Goal: Task Accomplishment & Management: Use online tool/utility

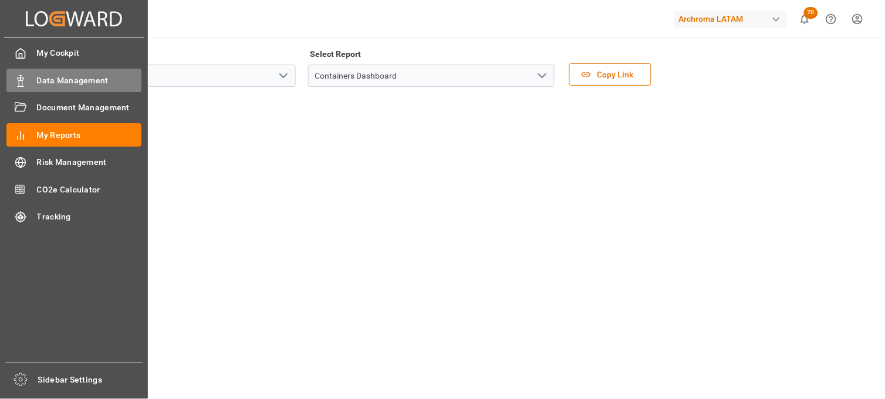
click at [78, 79] on span "Data Management" at bounding box center [89, 80] width 105 height 12
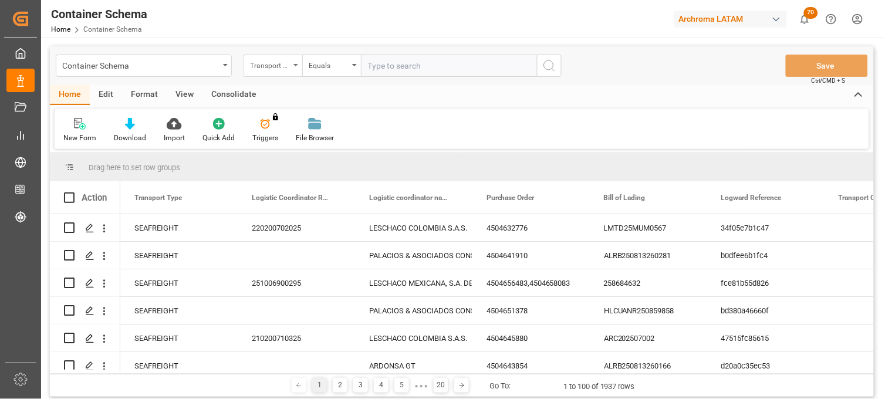
click at [284, 63] on div "Transport Type" at bounding box center [270, 63] width 40 height 13
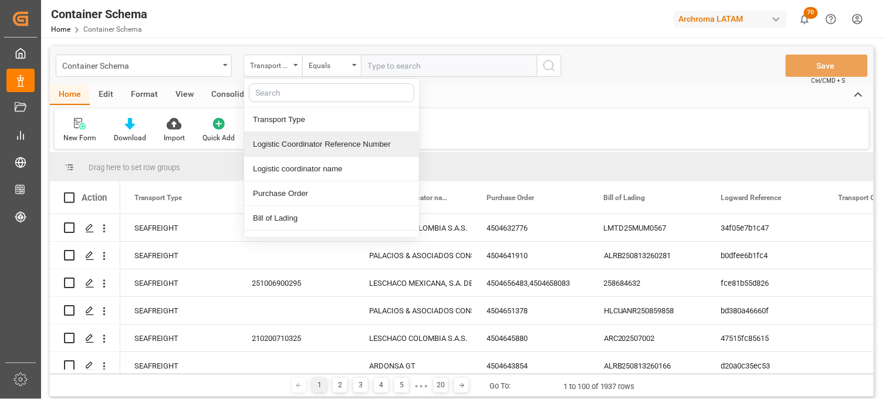
click at [308, 144] on div "Logistic Coordinator Reference Number" at bounding box center [331, 144] width 175 height 25
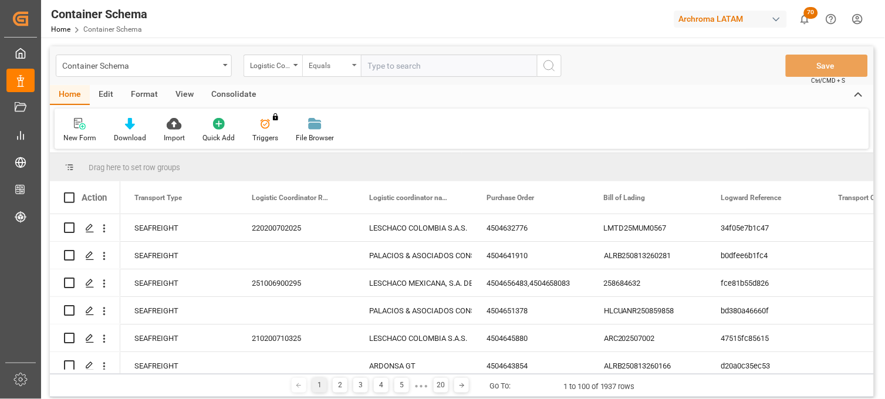
click at [350, 63] on div "Equals" at bounding box center [331, 66] width 59 height 22
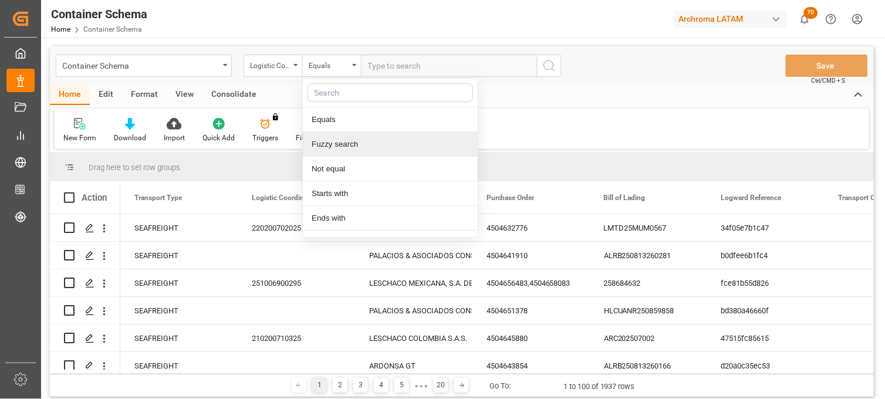
click at [352, 149] on div "Fuzzy search" at bounding box center [390, 144] width 175 height 25
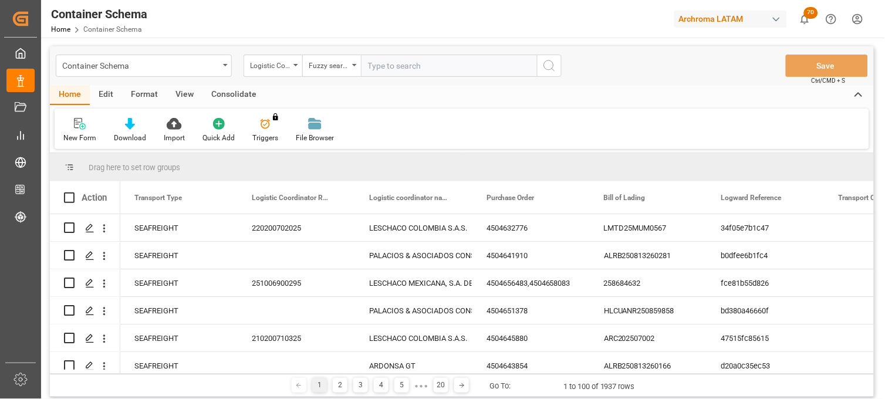
paste input "4504634514"
type input "4504634514"
click at [550, 63] on icon "search button" at bounding box center [549, 66] width 14 height 14
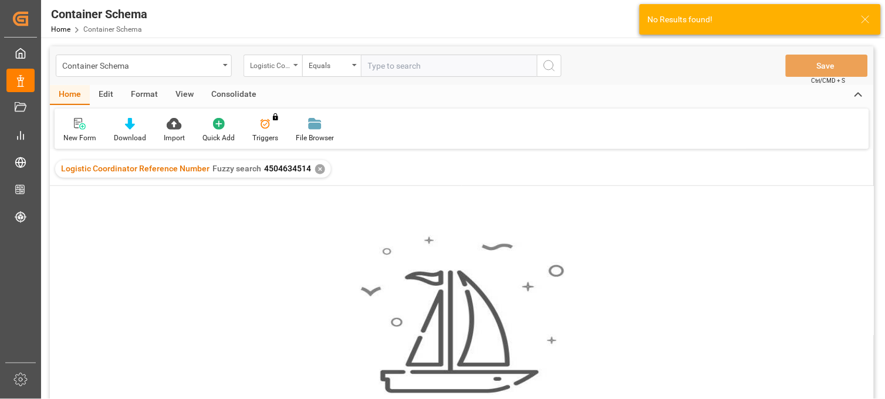
click at [294, 67] on div "Logistic Coordinator Reference Number" at bounding box center [272, 66] width 59 height 22
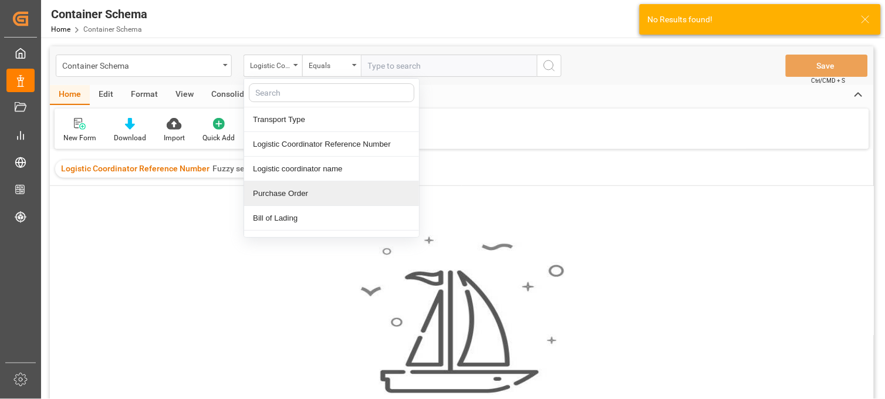
click at [280, 194] on div "Purchase Order" at bounding box center [331, 193] width 175 height 25
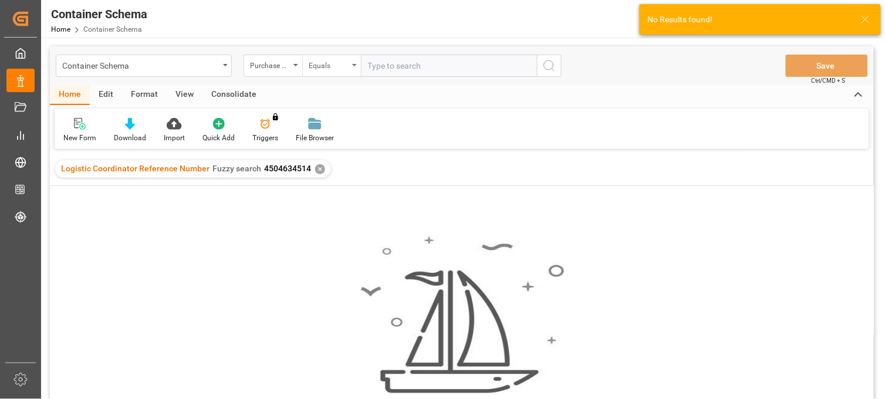
click at [330, 65] on div "Equals" at bounding box center [329, 63] width 40 height 13
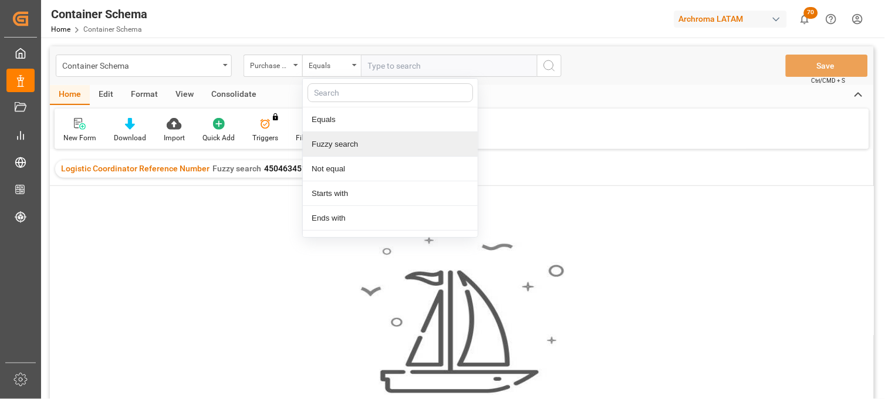
click at [329, 148] on div "Fuzzy search" at bounding box center [390, 144] width 175 height 25
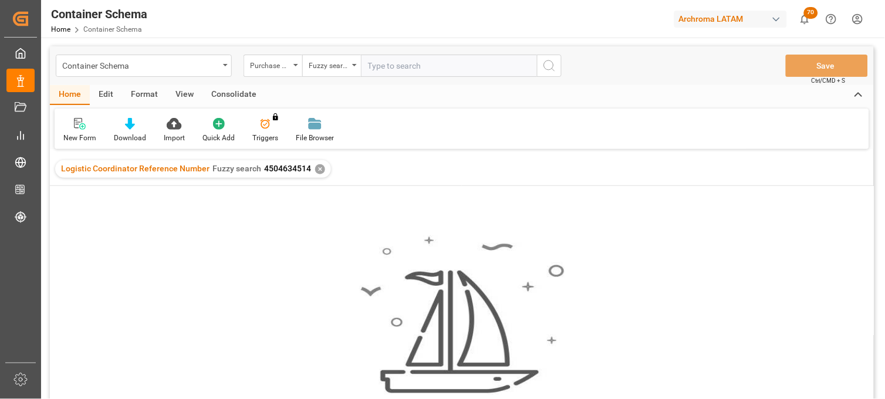
paste input "4504634514"
type input "4504634514"
click at [551, 67] on icon "search button" at bounding box center [549, 66] width 14 height 14
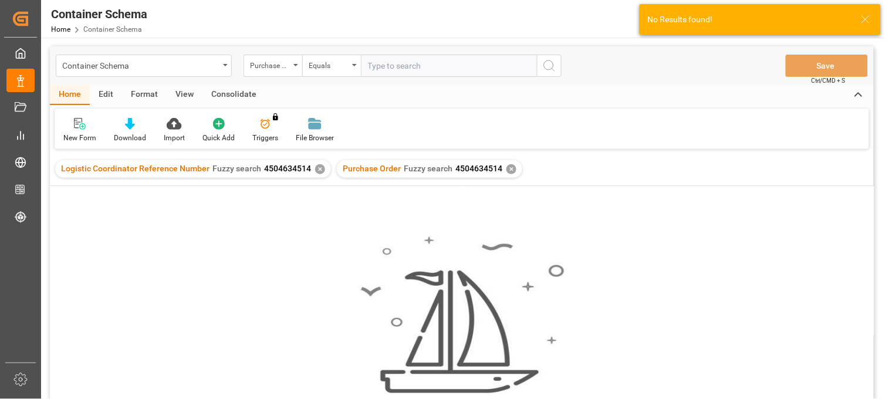
click at [315, 167] on div "✕" at bounding box center [320, 169] width 10 height 10
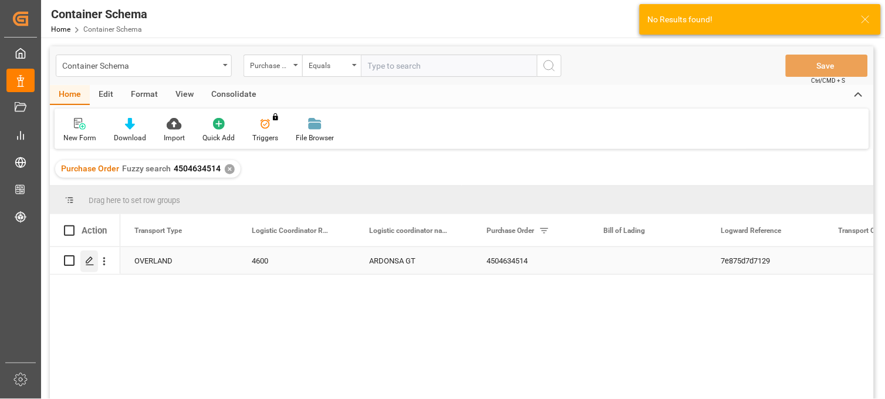
click at [90, 262] on icon "Press SPACE to select this row." at bounding box center [89, 260] width 9 height 9
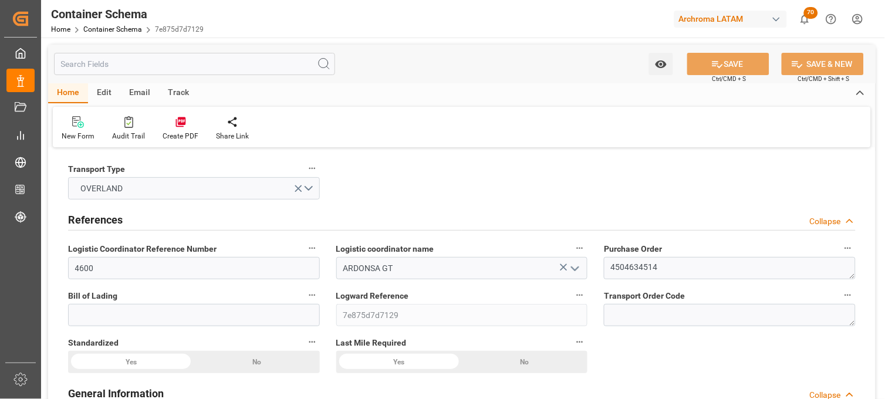
type input "0"
type input "1"
type input "56"
type input "3165.232"
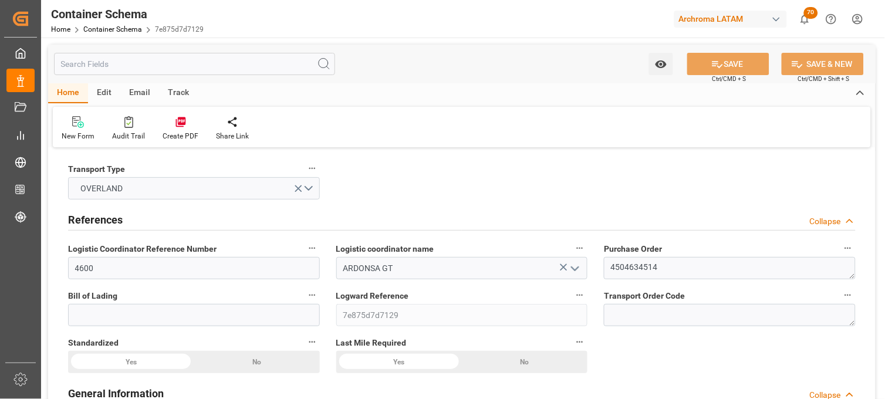
type input "MXZMF"
type input "30-07-2025 10:15"
type input "[DATE]"
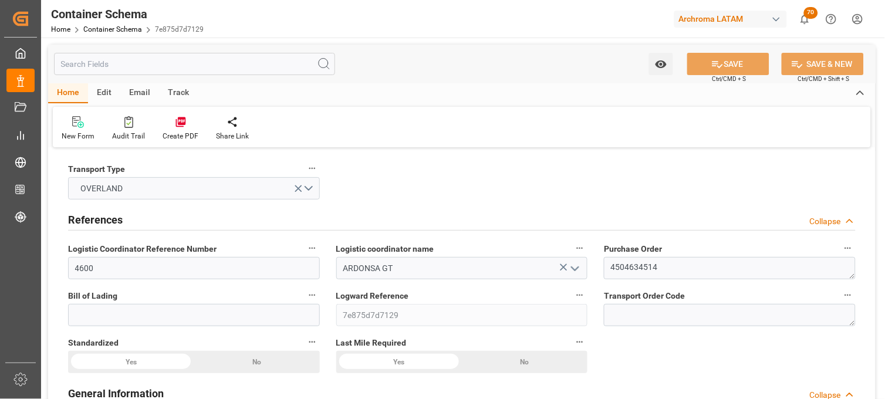
type input "[DATE]"
type input "29-07-2025 10:15"
type input "31-07-2025 00:00"
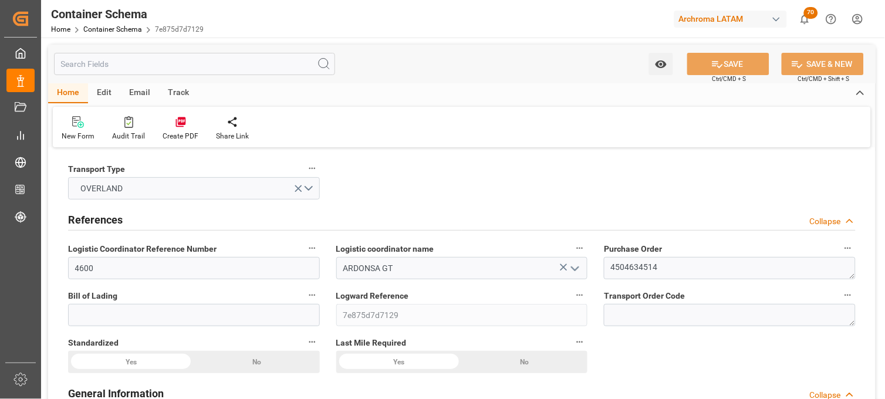
type input "31-07-2025 00:00"
click at [78, 267] on input "4600" at bounding box center [194, 268] width 252 height 22
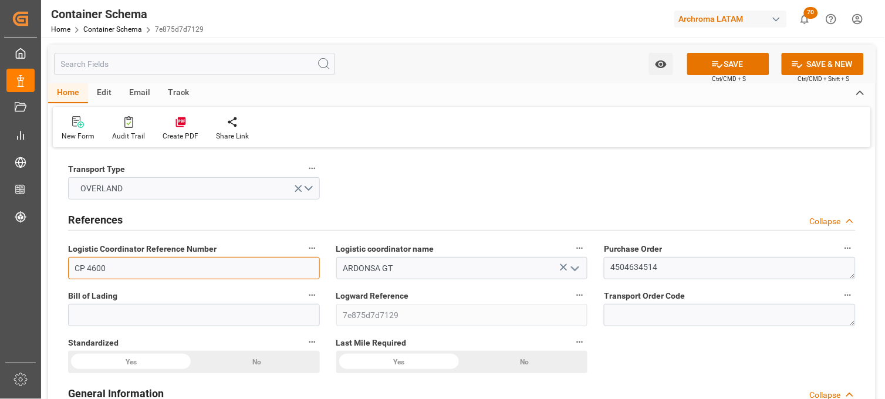
type input "CP 4600"
click at [741, 62] on button "SAVE" at bounding box center [728, 64] width 82 height 22
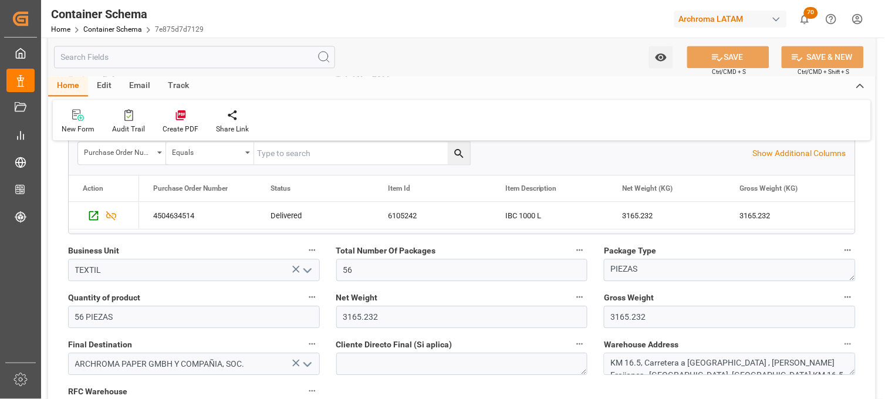
scroll to position [546, 0]
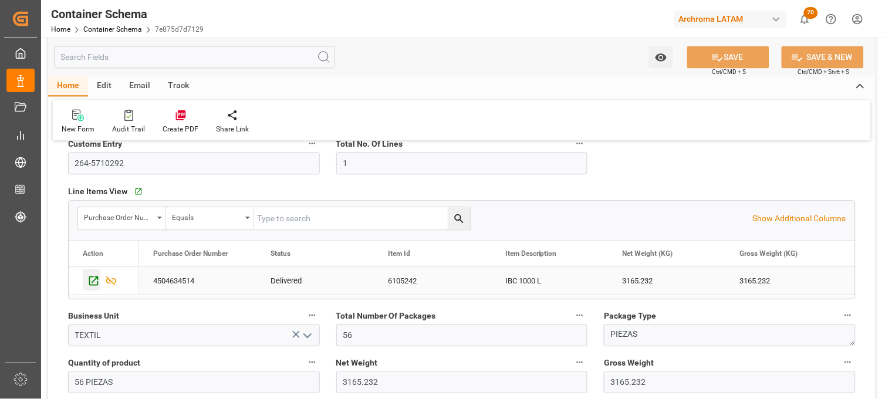
click at [94, 280] on icon "Press SPACE to select this row." at bounding box center [93, 280] width 9 height 9
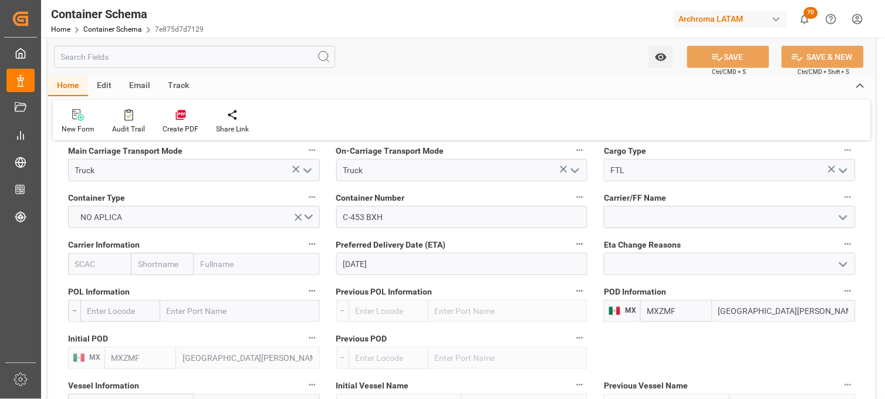
scroll to position [1133, 0]
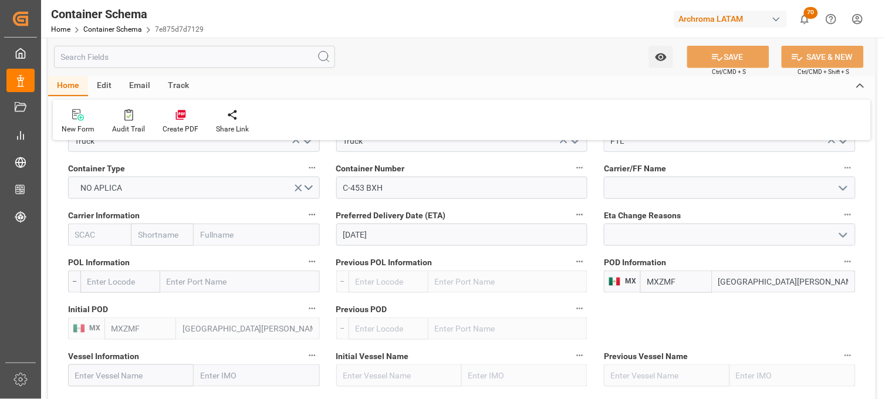
drag, startPoint x: 797, startPoint y: 285, endPoint x: 709, endPoint y: 283, distance: 88.0
click at [709, 283] on div "MXZMF Ciudad Hidalgo" at bounding box center [747, 281] width 215 height 22
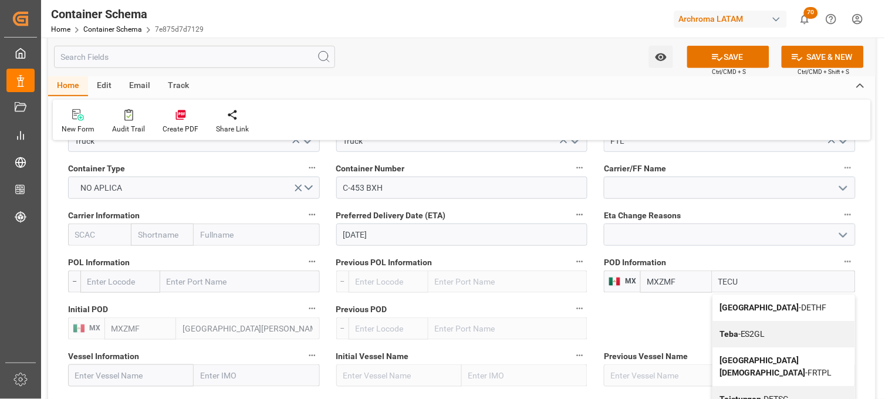
type input "TECUN"
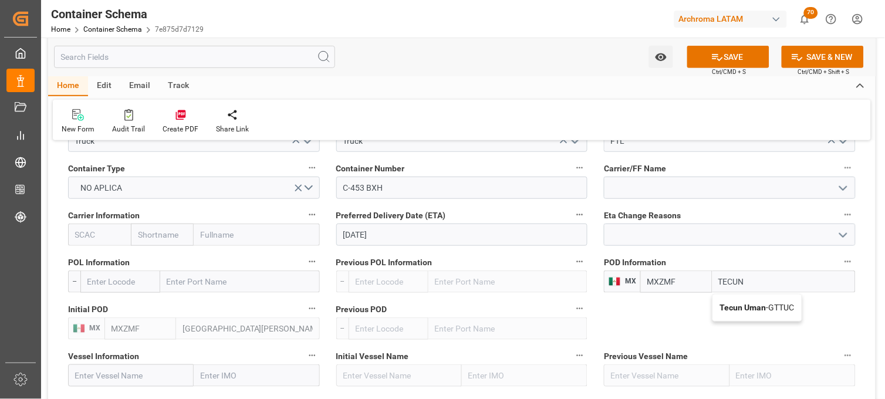
click at [746, 306] on b "Tecun Uman" at bounding box center [743, 307] width 46 height 9
type input "GTTUC"
type input "Tecun Uman"
click at [746, 56] on button "SAVE" at bounding box center [728, 57] width 82 height 22
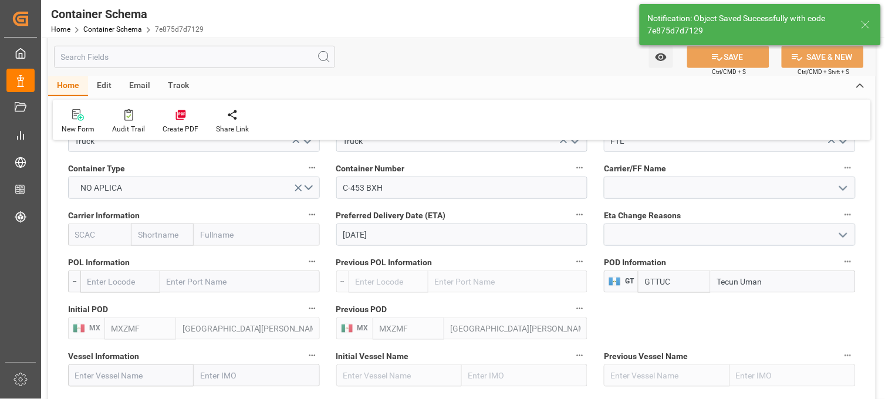
type input "MXZMF"
type input "Ciudad Hidalgo"
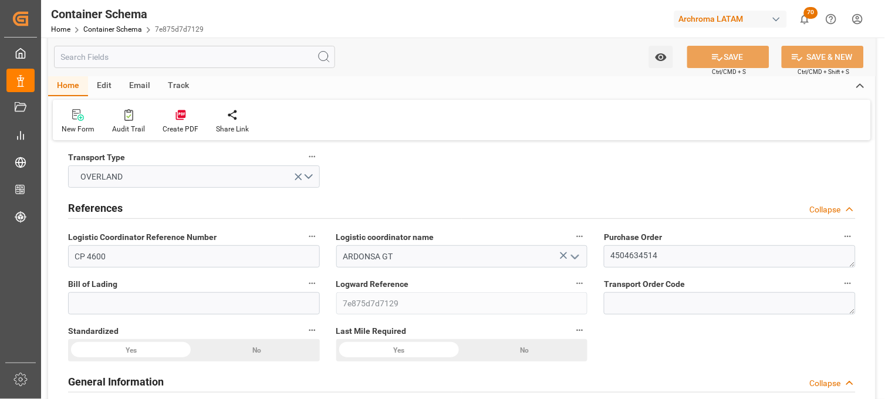
scroll to position [0, 0]
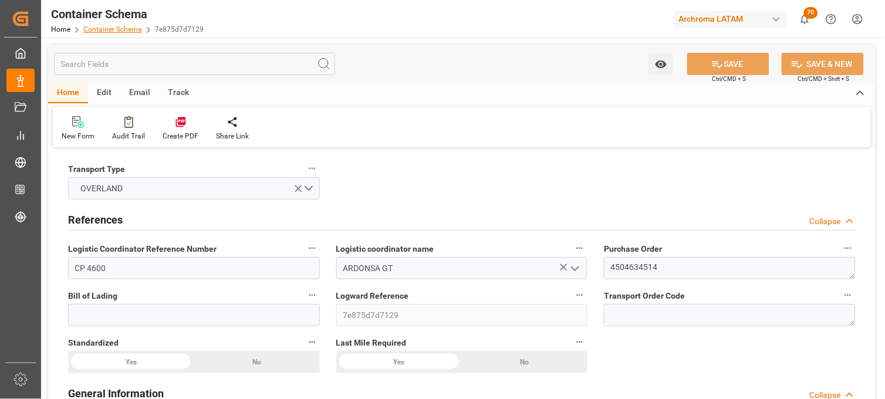
click at [124, 27] on link "Container Schema" at bounding box center [112, 29] width 59 height 8
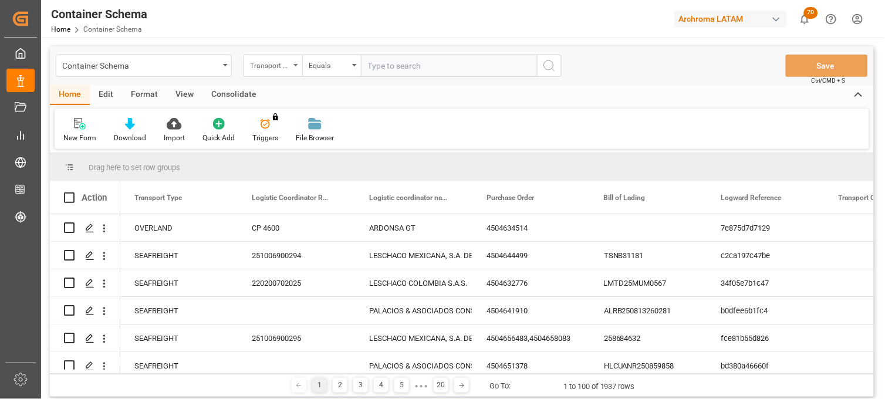
click at [293, 69] on div "Transport Type" at bounding box center [272, 66] width 59 height 22
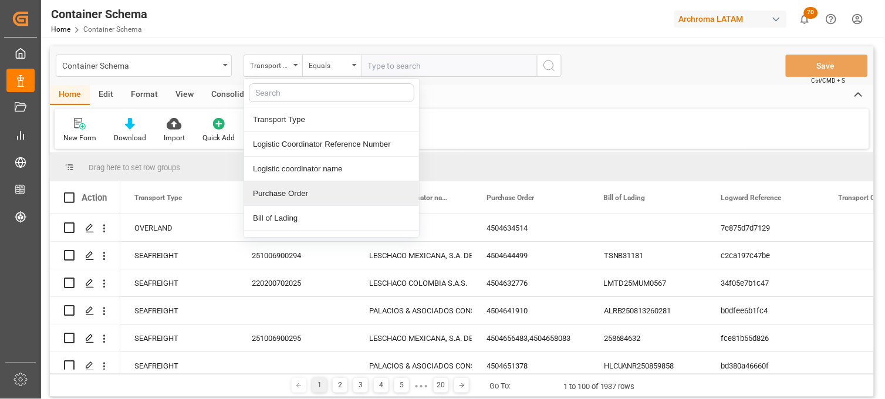
click at [294, 199] on div "Purchase Order" at bounding box center [331, 193] width 175 height 25
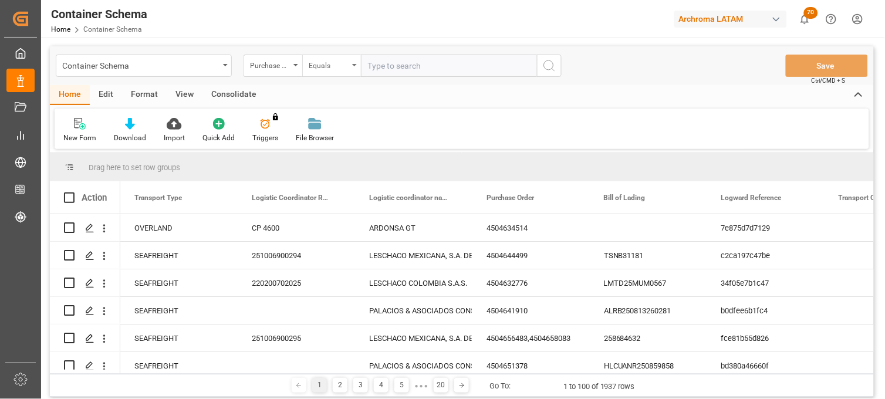
drag, startPoint x: 342, startPoint y: 63, endPoint x: 340, endPoint y: 76, distance: 13.6
click at [339, 63] on div "Equals" at bounding box center [329, 63] width 40 height 13
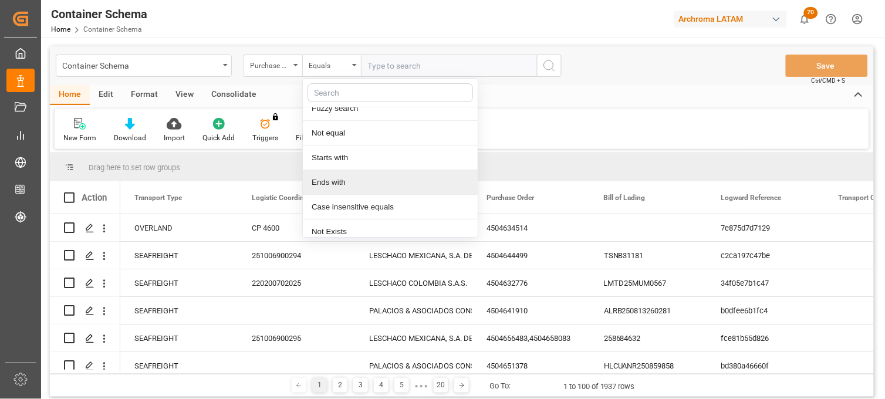
scroll to position [67, 0]
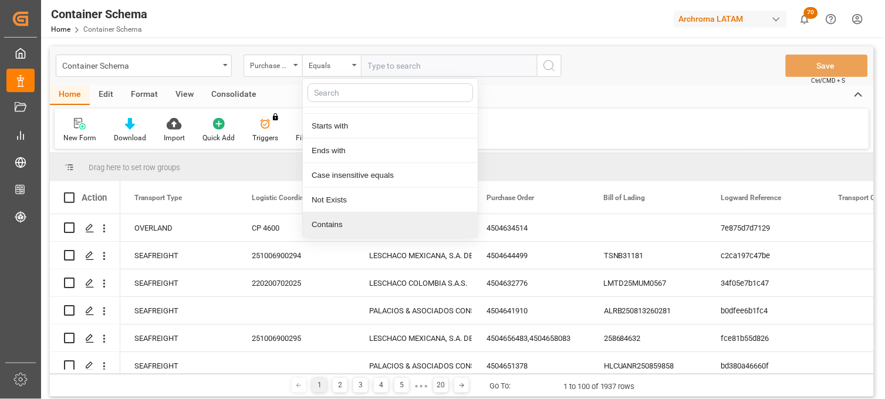
click at [343, 226] on div "Contains" at bounding box center [390, 224] width 175 height 25
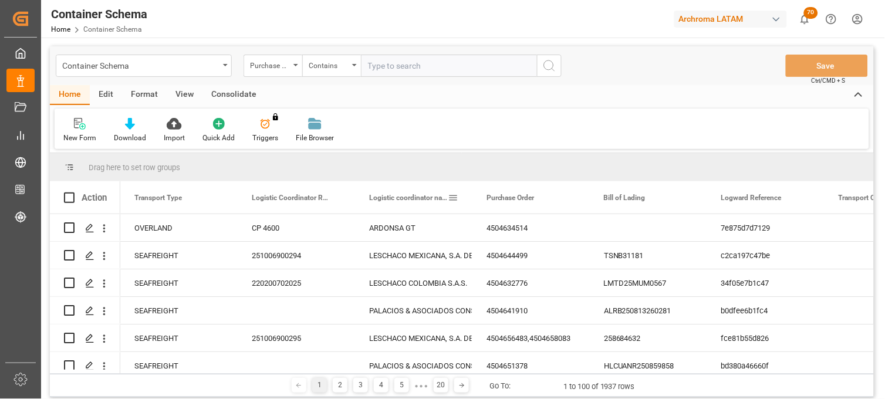
paste input "4504634514 4504634513 4504641943"
click at [460, 66] on input "4504634514 4504634513 4504641943" at bounding box center [449, 66] width 176 height 22
type input "4504634514,4504634513,4504641943"
click at [546, 63] on icon "search button" at bounding box center [549, 66] width 14 height 14
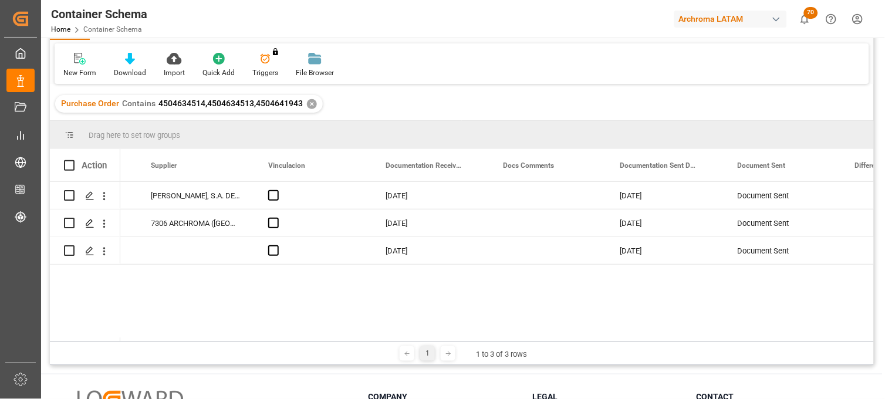
scroll to position [0, 1980]
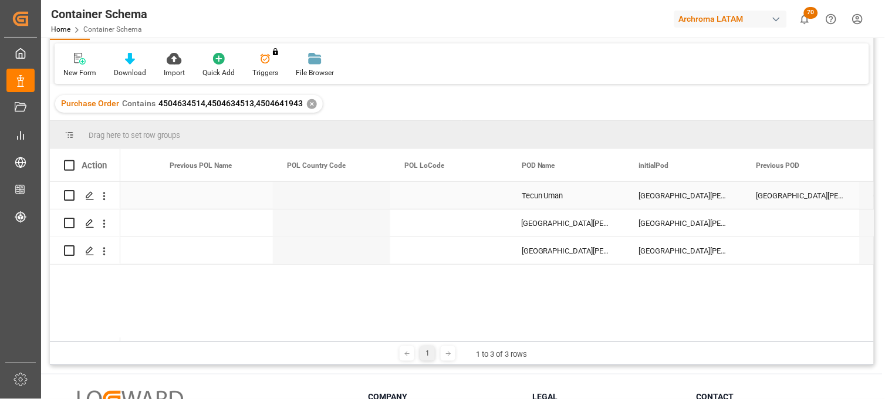
click at [564, 188] on div "Tecun Uman" at bounding box center [565, 195] width 117 height 27
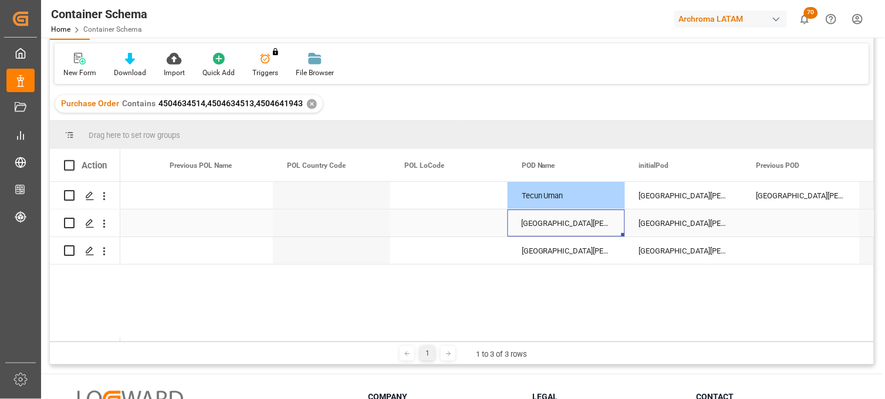
click at [564, 220] on div "Ciudad Hidalgo" at bounding box center [565, 222] width 117 height 27
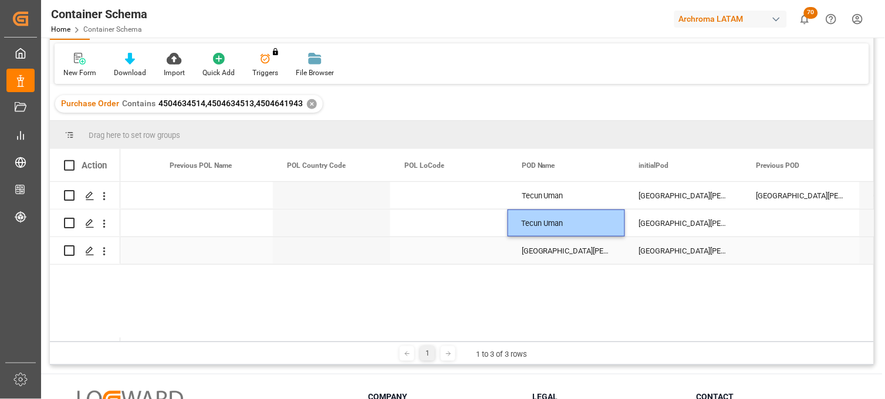
click at [560, 251] on div "Ciudad Hidalgo" at bounding box center [565, 250] width 117 height 27
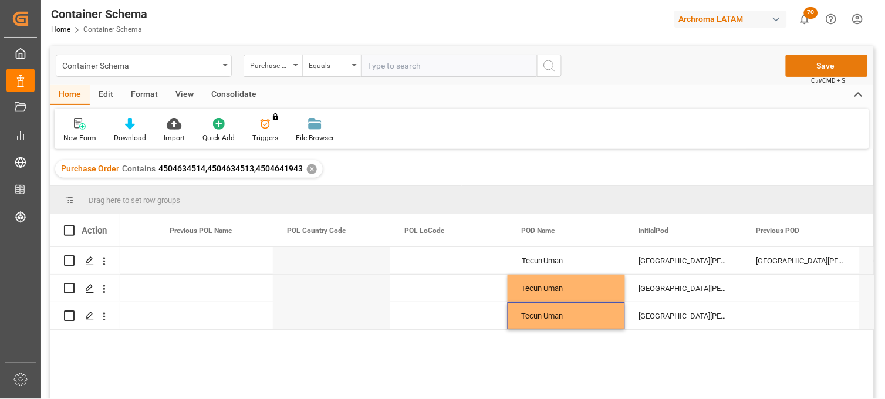
click at [817, 72] on button "Save" at bounding box center [826, 66] width 82 height 22
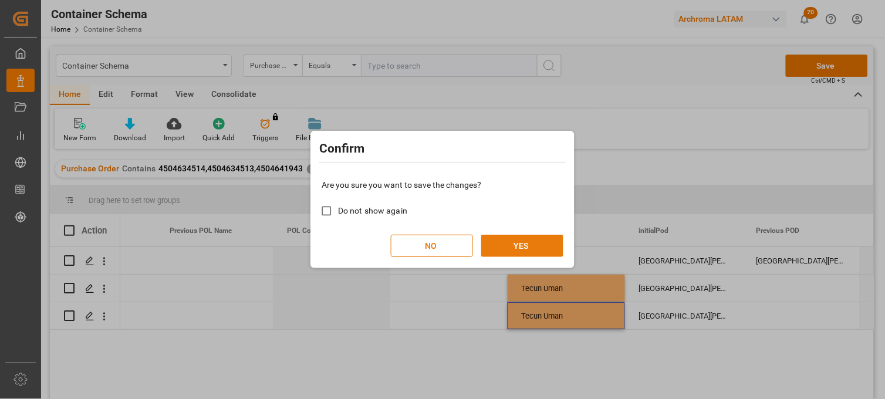
click at [526, 245] on button "YES" at bounding box center [522, 246] width 82 height 22
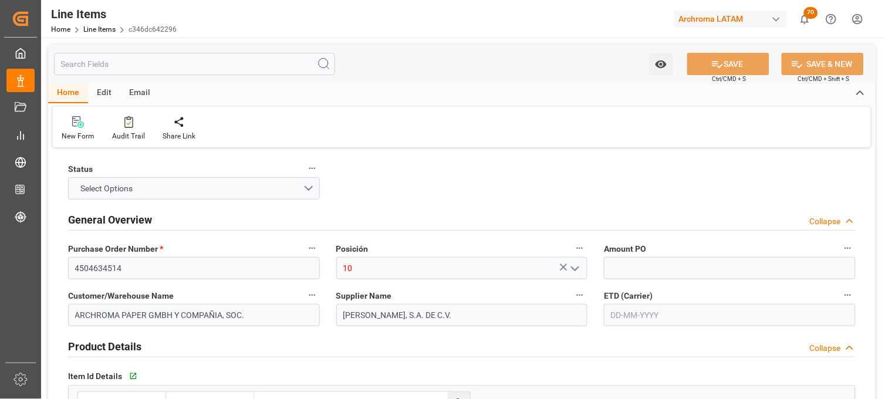
type input "1"
type input "56"
type input "3165.232"
type input "8680"
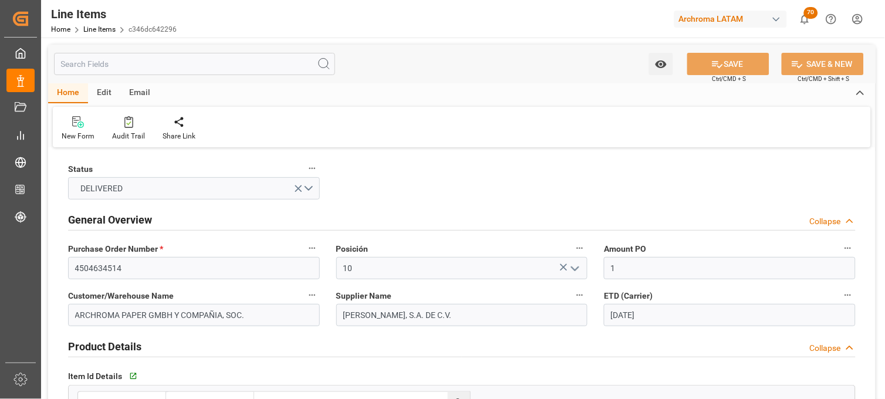
type input "[DATE]"
type input "[DATE] 20:12"
type input "[DATE] 19:52"
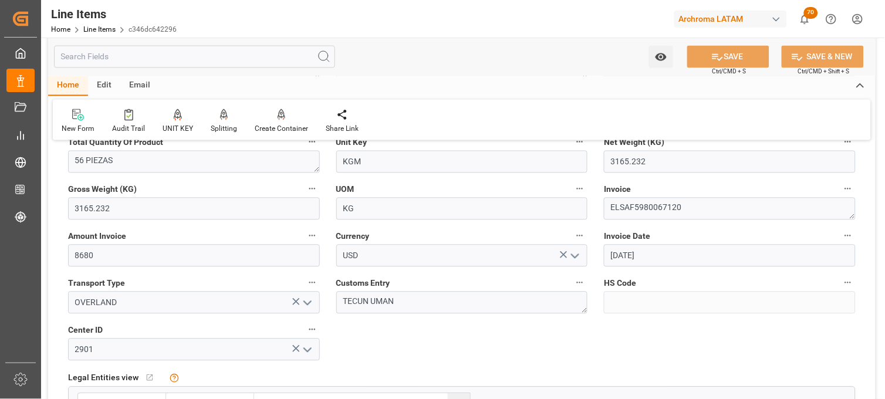
scroll to position [521, 0]
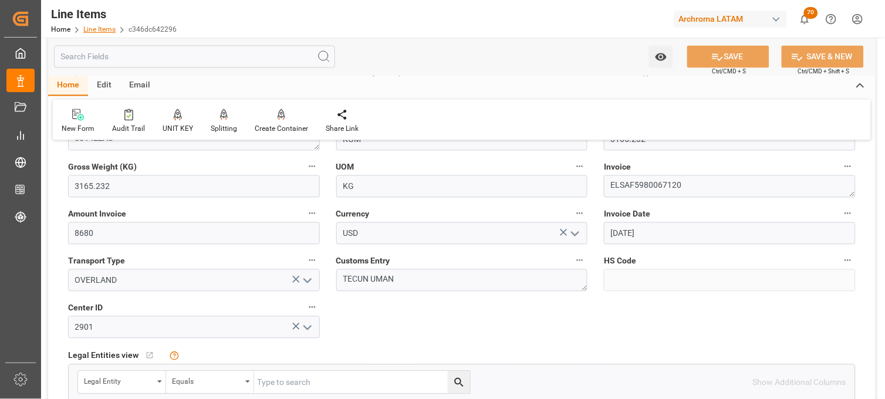
click at [107, 29] on link "Line Items" at bounding box center [99, 29] width 32 height 8
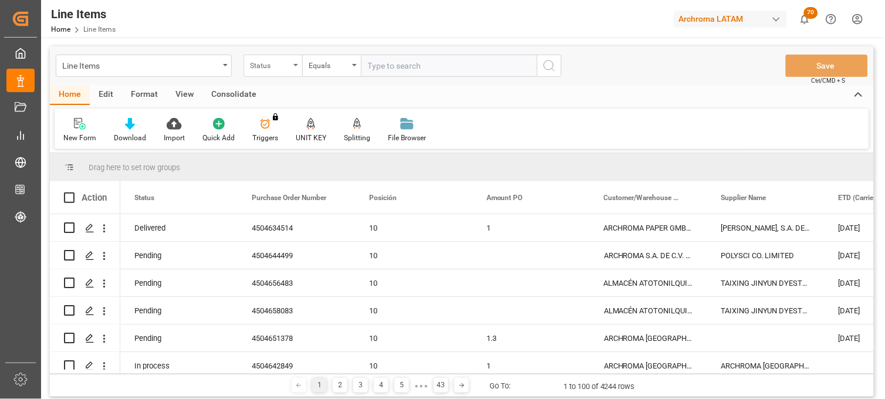
click at [286, 65] on div "Status" at bounding box center [270, 63] width 40 height 13
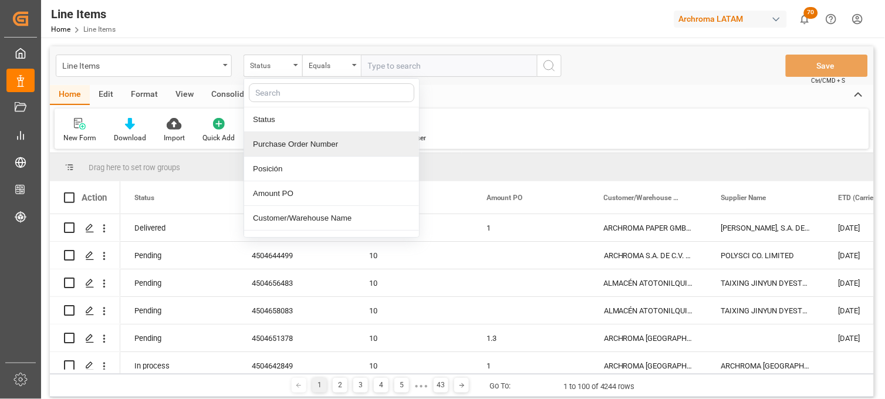
click at [292, 147] on div "Purchase Order Number" at bounding box center [331, 144] width 175 height 25
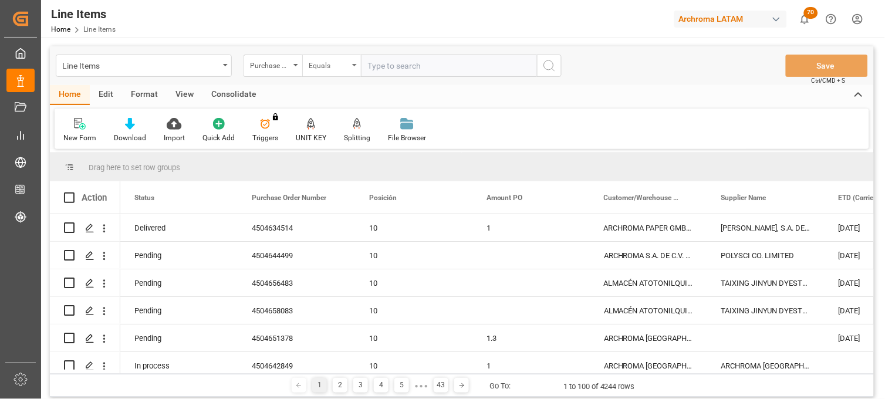
click at [337, 67] on div "Equals" at bounding box center [329, 63] width 40 height 13
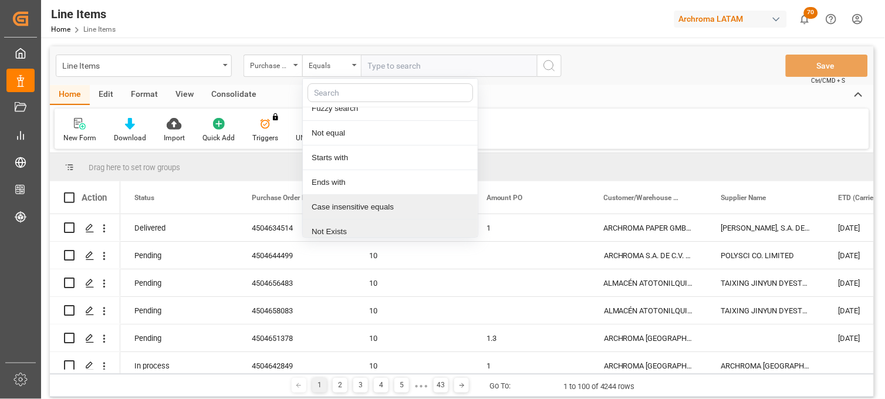
scroll to position [67, 0]
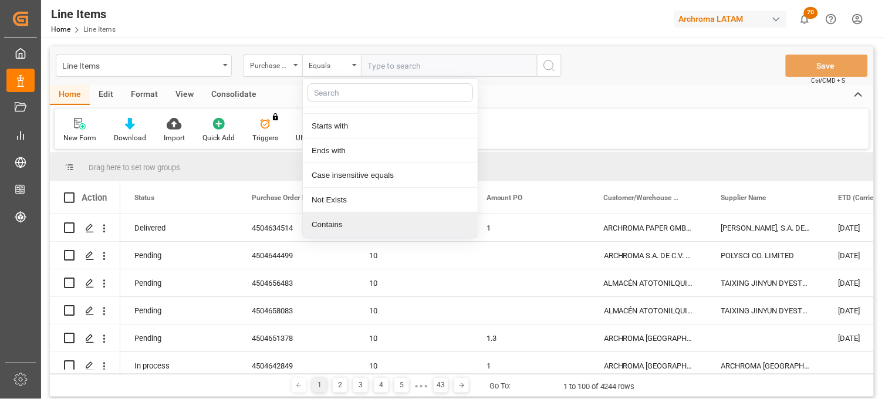
click at [337, 224] on div "Contains" at bounding box center [390, 224] width 175 height 25
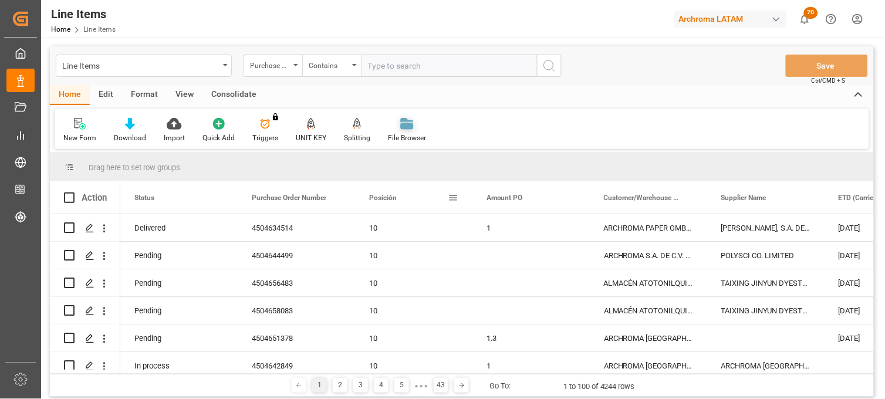
paste input "4504634514 4504634513 4504641943"
click at [464, 69] on input "4504634514 4504634513 4504641943" at bounding box center [449, 66] width 176 height 22
type input "4504634514,4504634513,4504641943"
click at [549, 67] on icon "search button" at bounding box center [549, 66] width 14 height 14
